Goal: Task Accomplishment & Management: Manage account settings

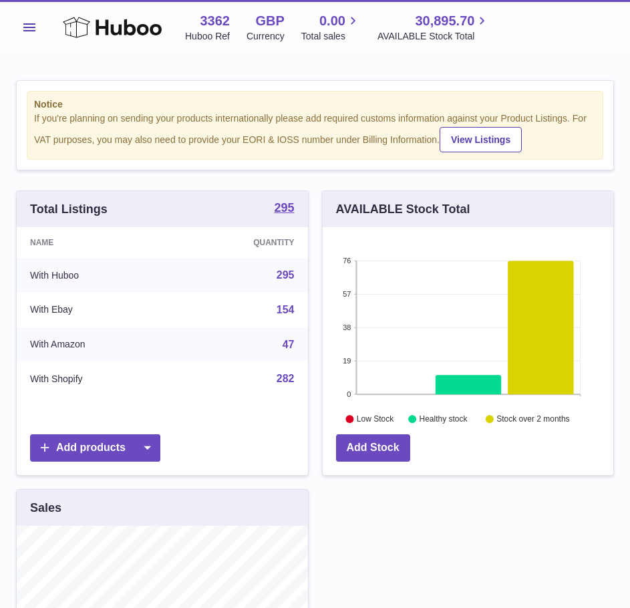
scroll to position [208, 291]
click at [25, 31] on button "Menu" at bounding box center [29, 27] width 27 height 27
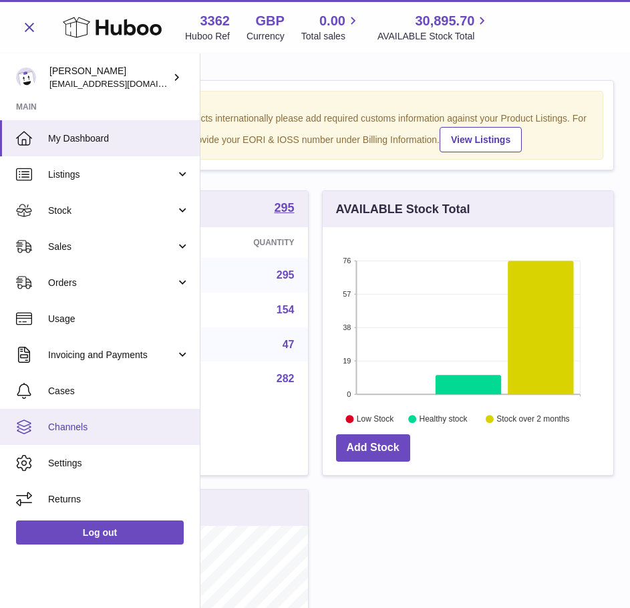
click at [92, 436] on link "Channels" at bounding box center [100, 427] width 200 height 36
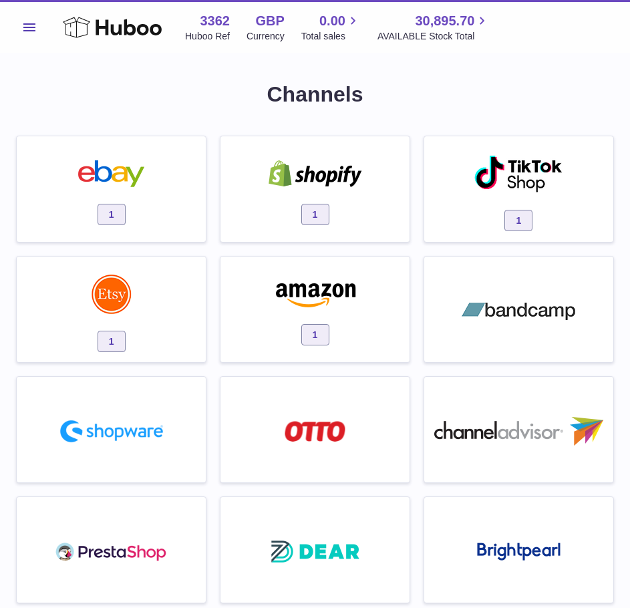
click at [367, 164] on img at bounding box center [316, 173] width 114 height 27
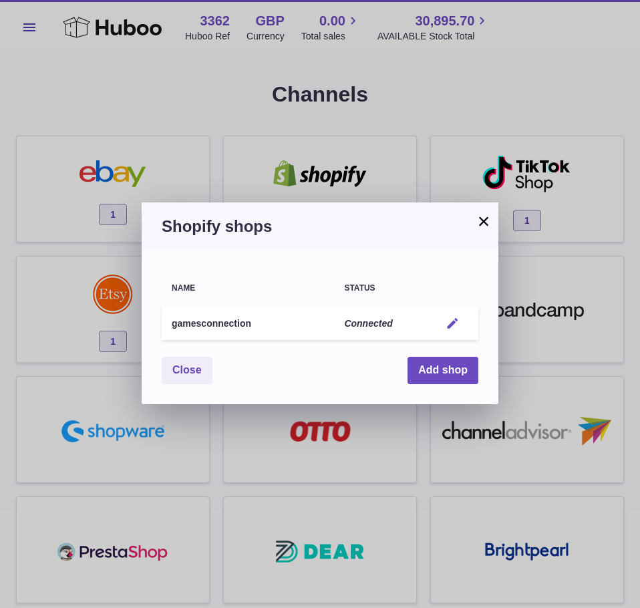
click at [458, 325] on em "button" at bounding box center [453, 324] width 14 height 14
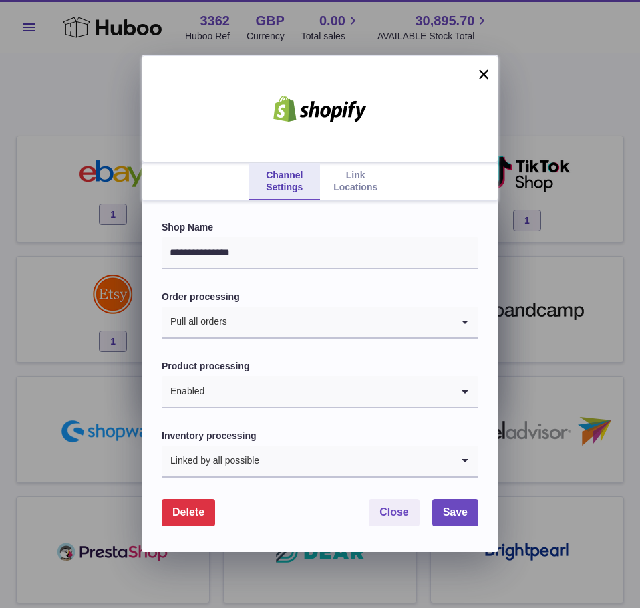
click at [368, 173] on link "Link Locations" at bounding box center [355, 181] width 71 height 37
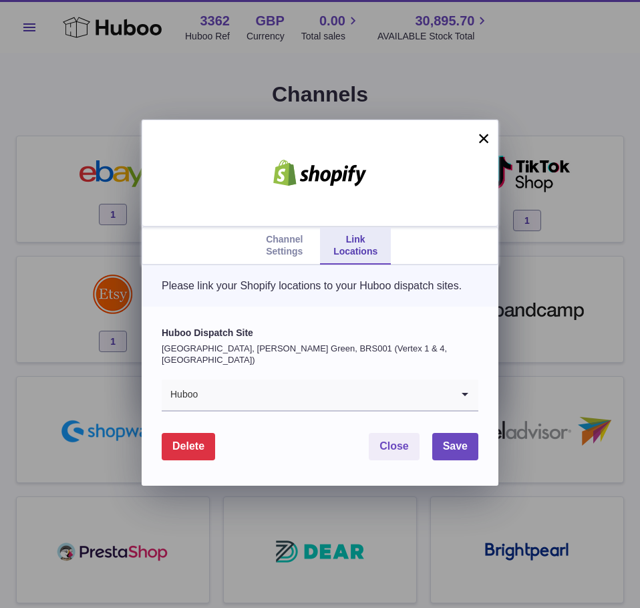
click at [419, 399] on input "Search for option" at bounding box center [324, 394] width 253 height 31
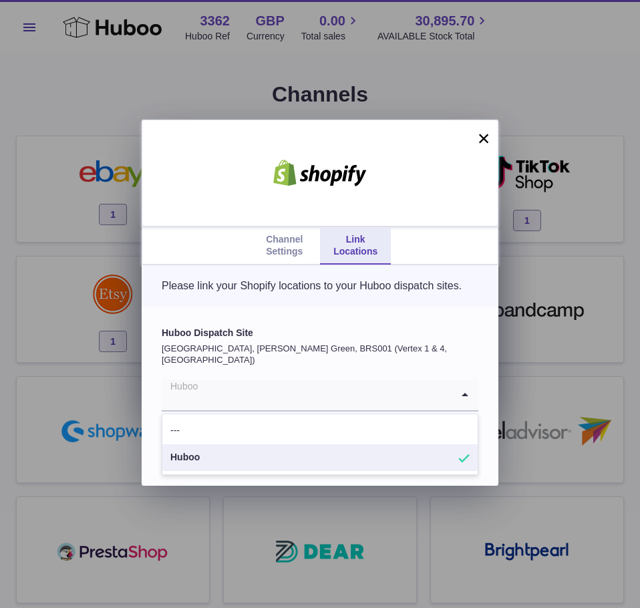
click at [401, 339] on label "Huboo Dispatch Site" at bounding box center [320, 333] width 317 height 13
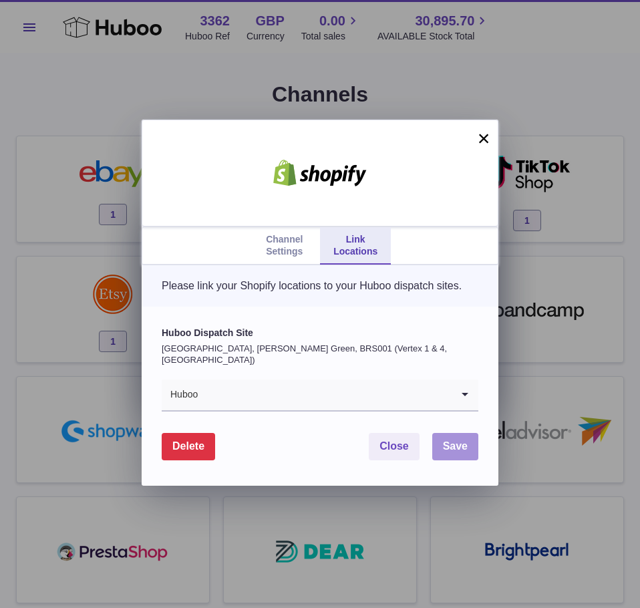
click at [454, 448] on span "Save" at bounding box center [455, 445] width 25 height 11
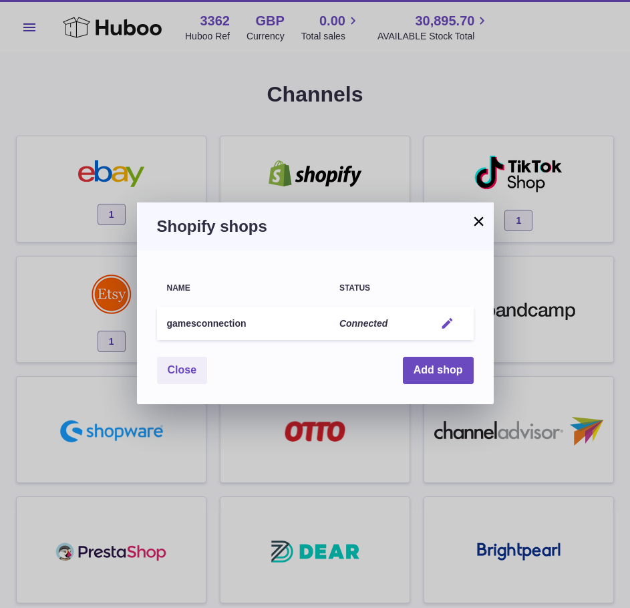
click at [454, 325] on em "button" at bounding box center [447, 324] width 14 height 14
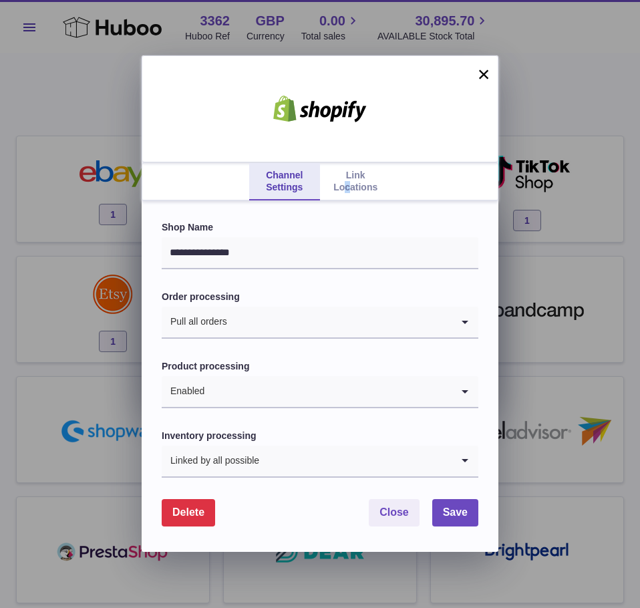
click at [346, 188] on link "Link Locations" at bounding box center [355, 181] width 71 height 37
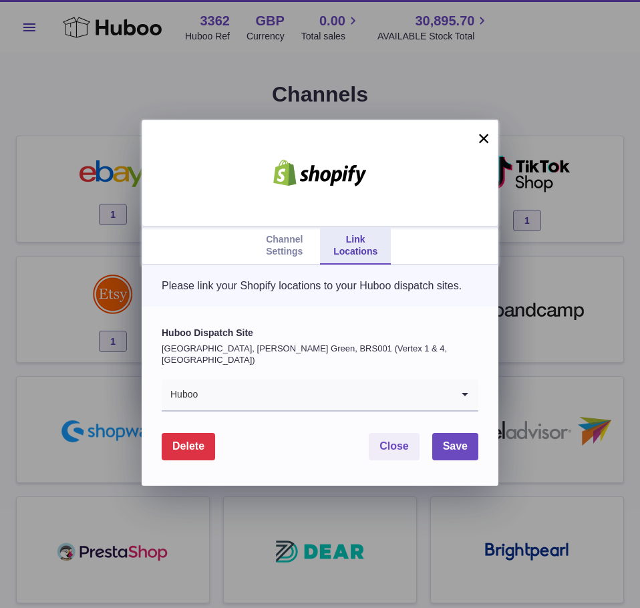
click at [220, 84] on div "Channel Settings Link Locations × Please link your Shopify locations to your Hu…" at bounding box center [320, 304] width 640 height 608
